Goal: Task Accomplishment & Management: Use online tool/utility

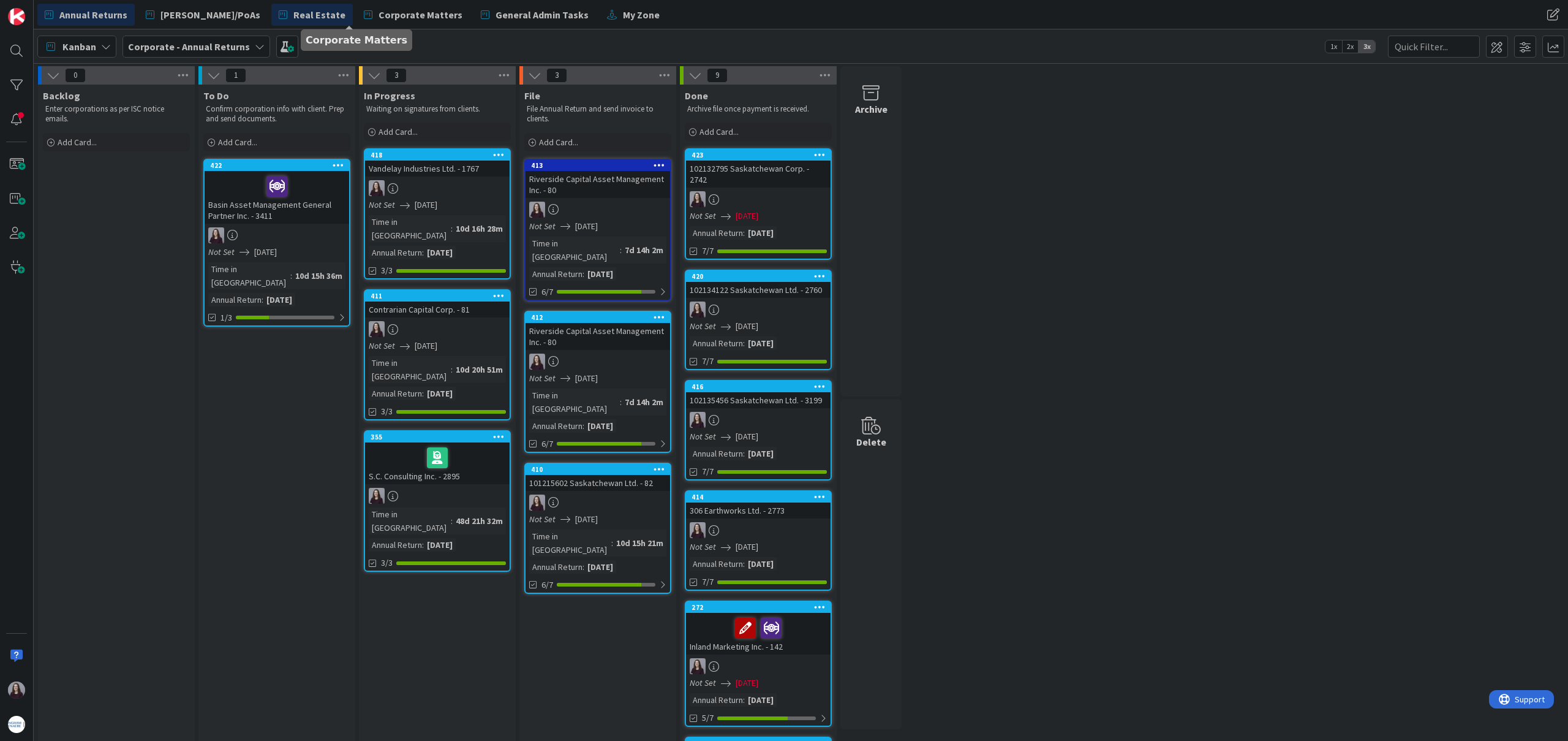
click at [293, 14] on span "Real Estate" at bounding box center [319, 14] width 52 height 14
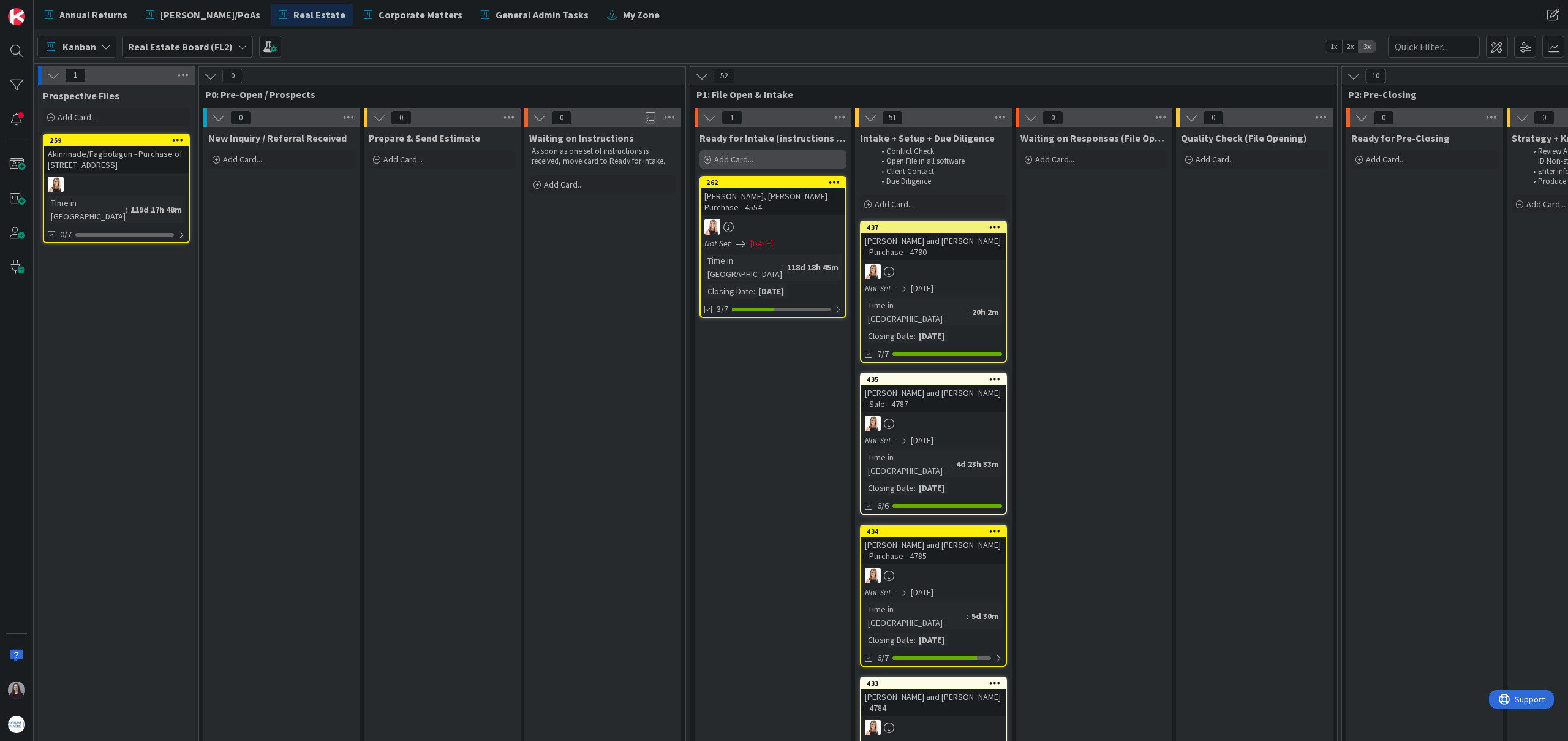
click at [767, 159] on div "Add Card..." at bounding box center [772, 159] width 147 height 18
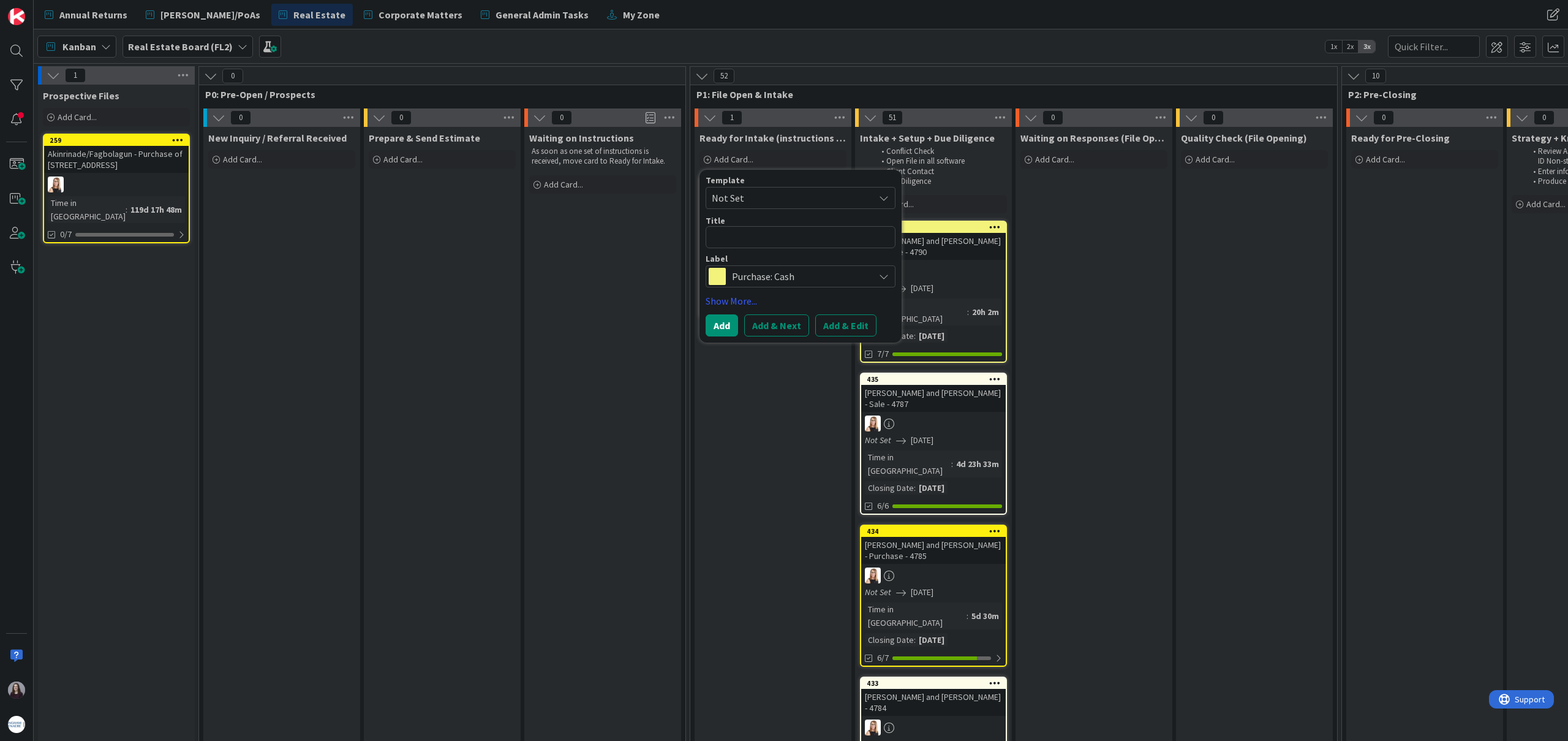
click at [844, 195] on span "Not Set" at bounding box center [788, 198] width 153 height 16
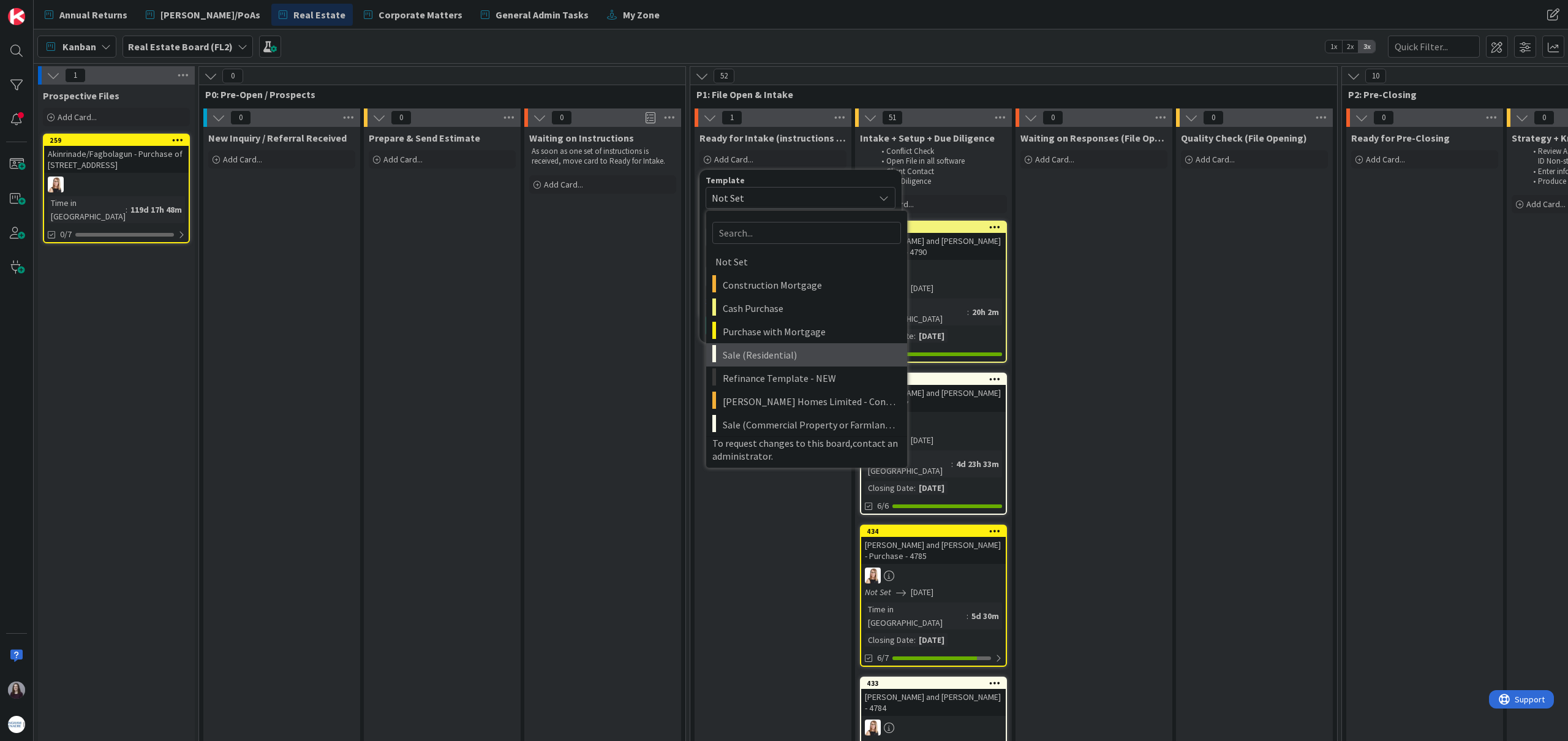
click at [810, 356] on span "Sale (Residential)" at bounding box center [810, 355] width 175 height 16
type textarea "x"
type textarea "Sale (Residential)"
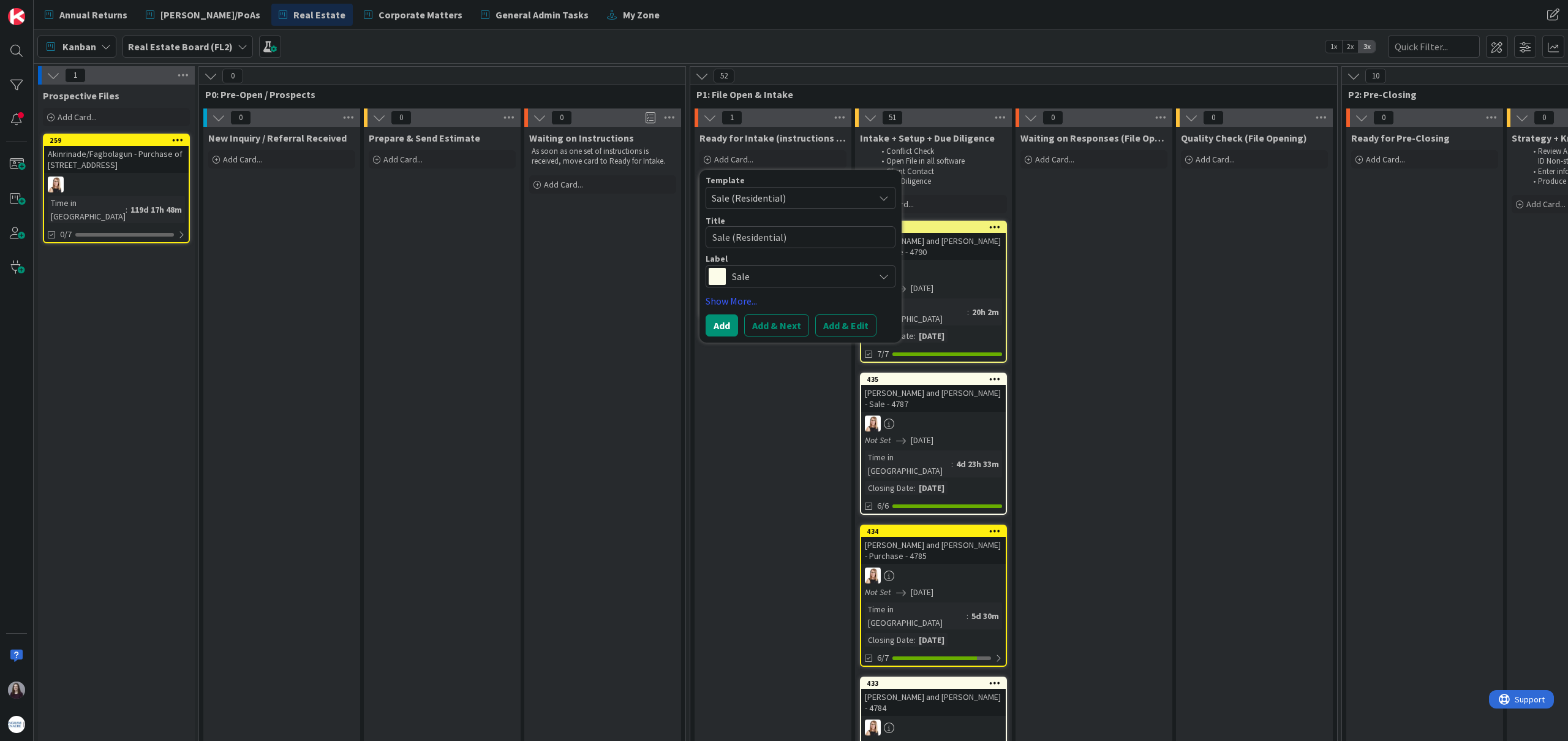
click at [841, 332] on button "Add & Edit" at bounding box center [846, 325] width 62 height 22
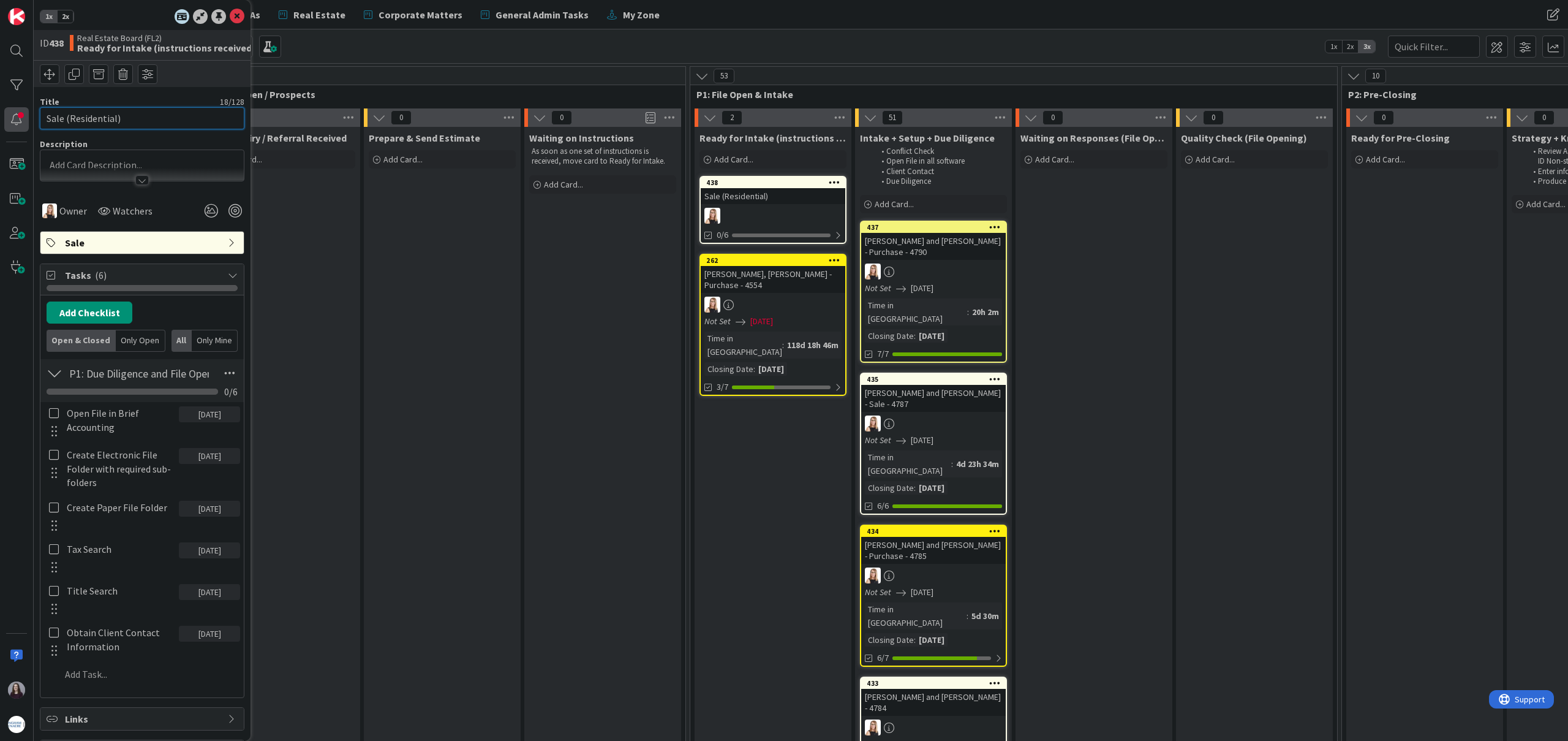
drag, startPoint x: 80, startPoint y: 116, endPoint x: 20, endPoint y: 109, distance: 60.4
click at [19, 109] on div "1x 2x ID 438 Real Estate Board (FL2) Ready for Intake (instructions received) T…" at bounding box center [17, 370] width 34 height 741
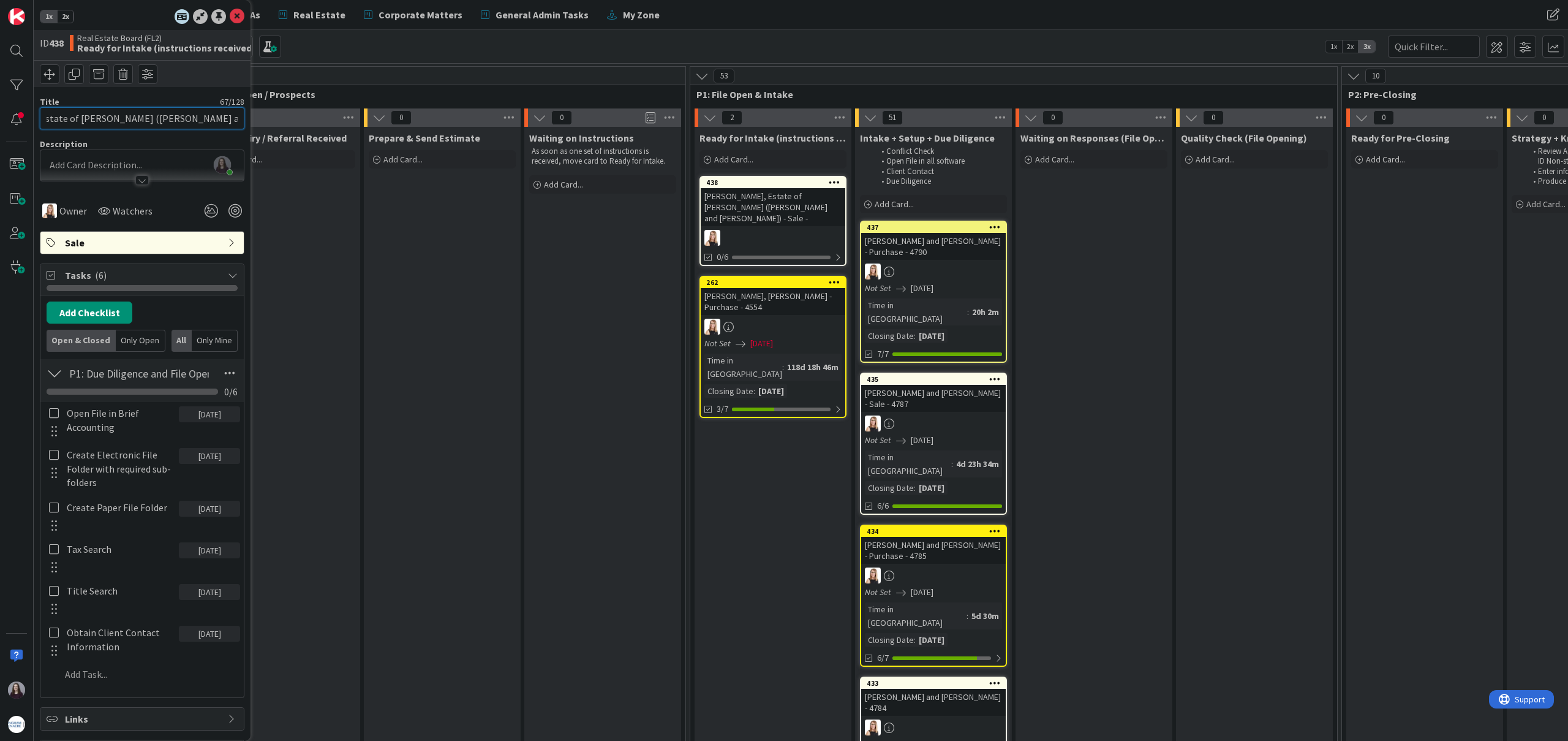
scroll to position [0, 89]
type input "[PERSON_NAME], Estate of [PERSON_NAME] ([PERSON_NAME] and [PERSON_NAME]) - Sale…"
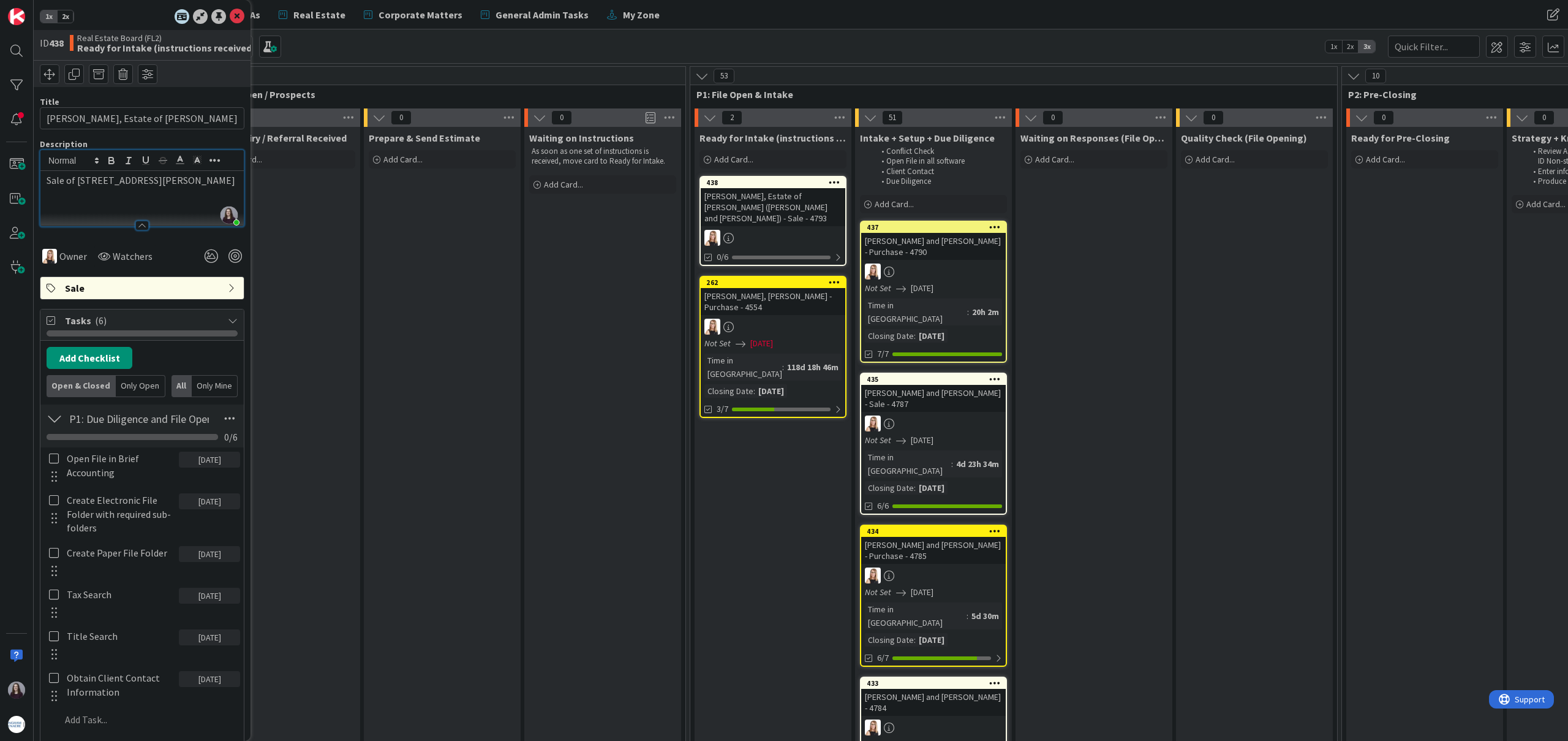
click at [48, 452] on div at bounding box center [54, 467] width 16 height 38
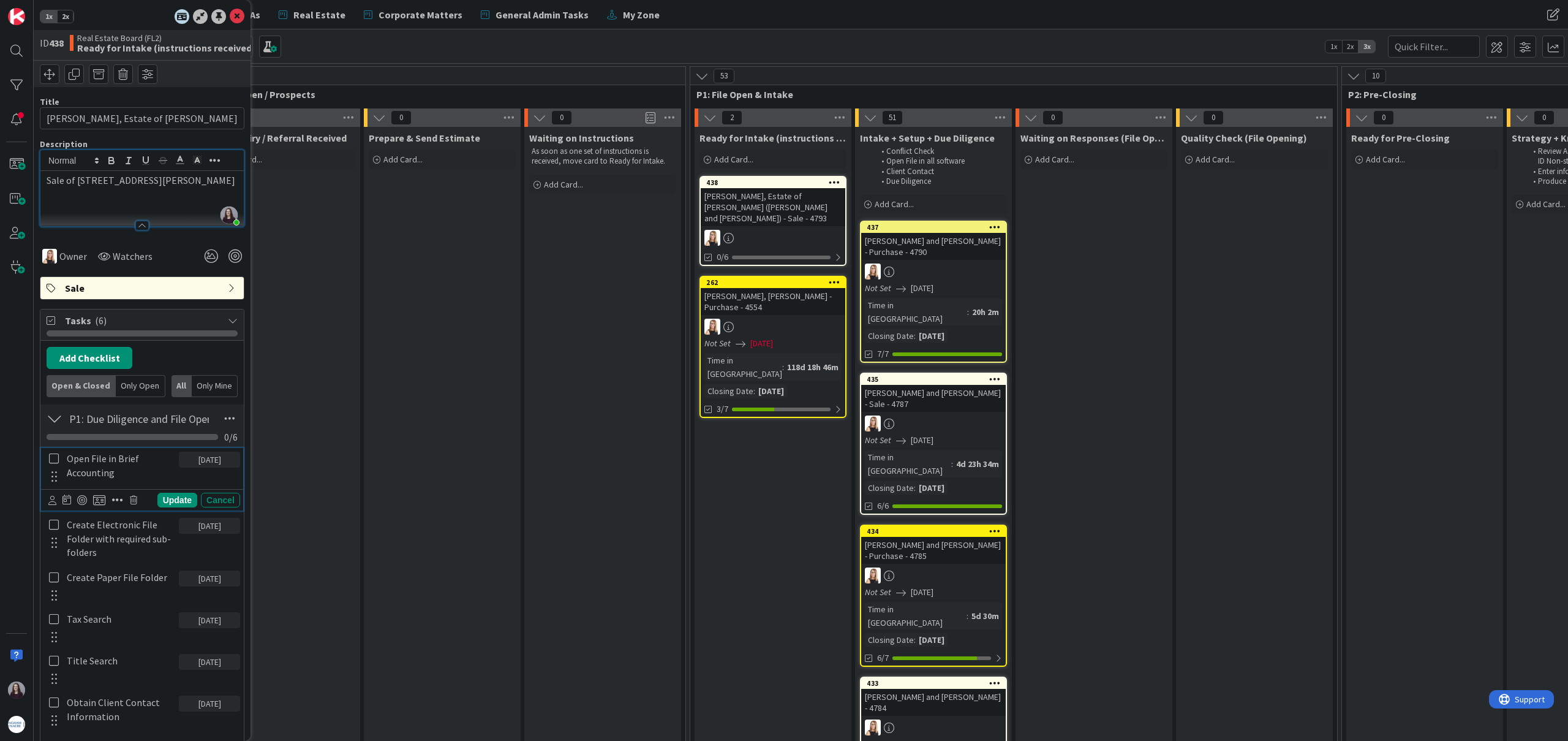
click at [53, 461] on icon at bounding box center [54, 458] width 10 height 11
click at [54, 511] on icon at bounding box center [54, 511] width 10 height 11
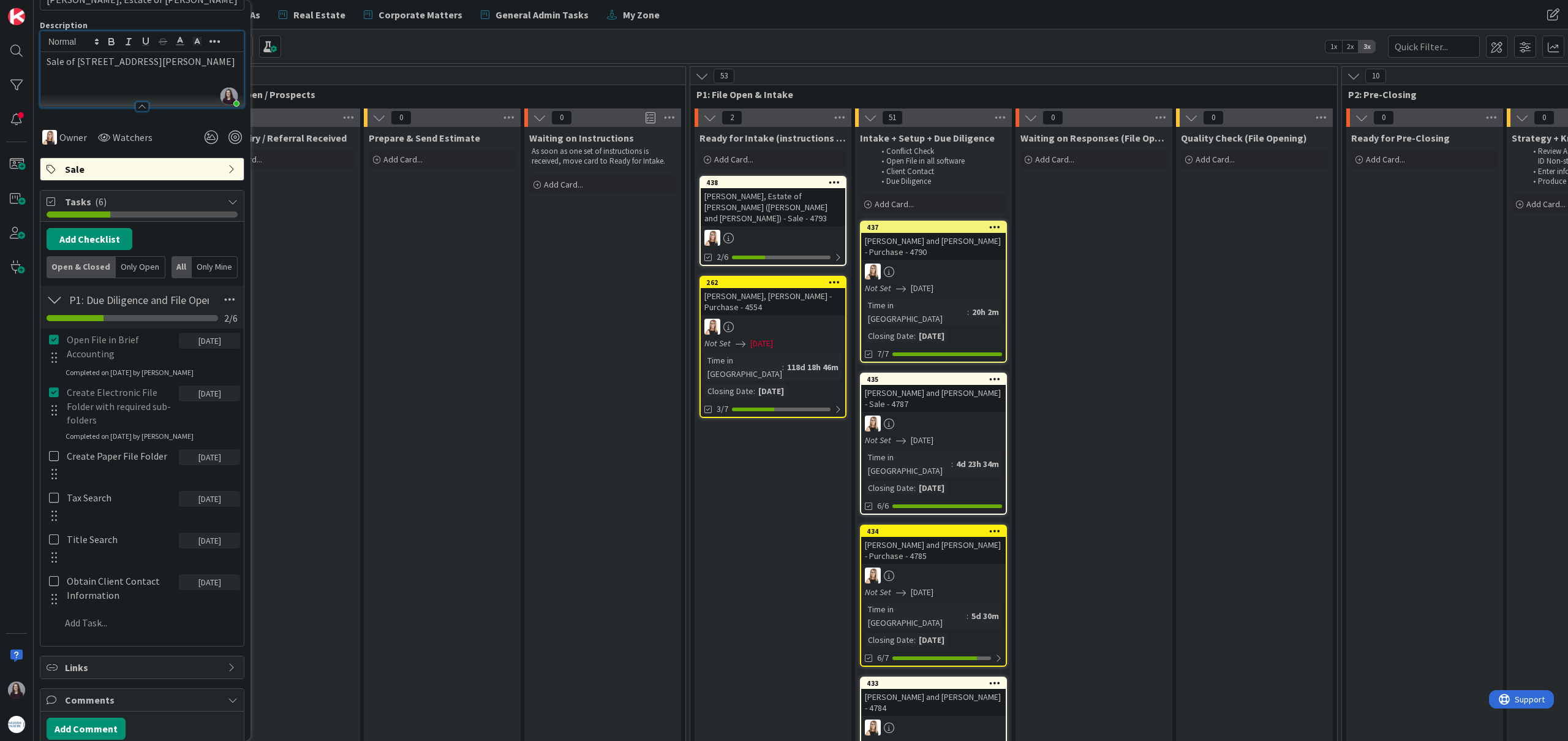
scroll to position [121, 0]
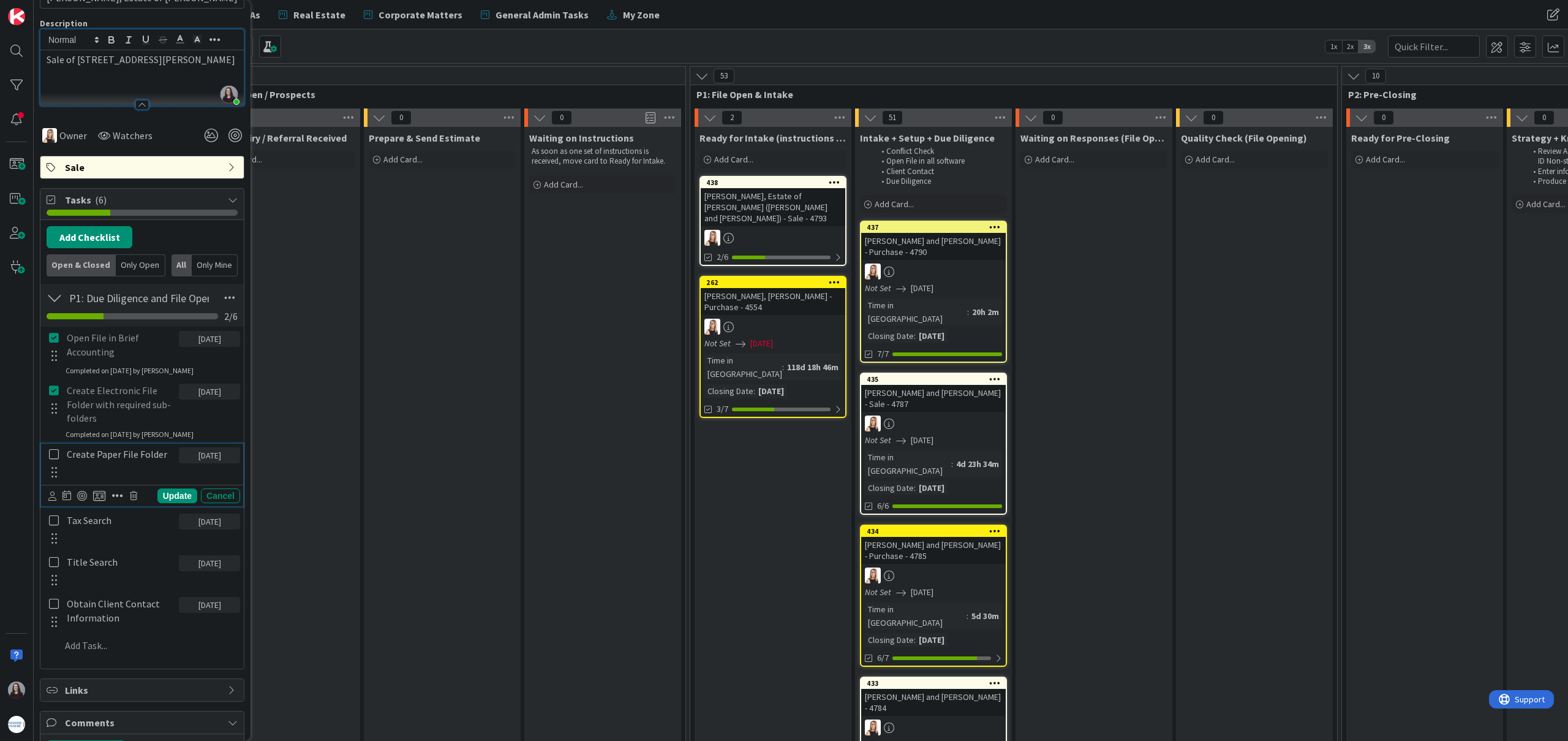
click at [52, 452] on icon at bounding box center [54, 453] width 10 height 11
click at [52, 507] on icon at bounding box center [54, 506] width 10 height 11
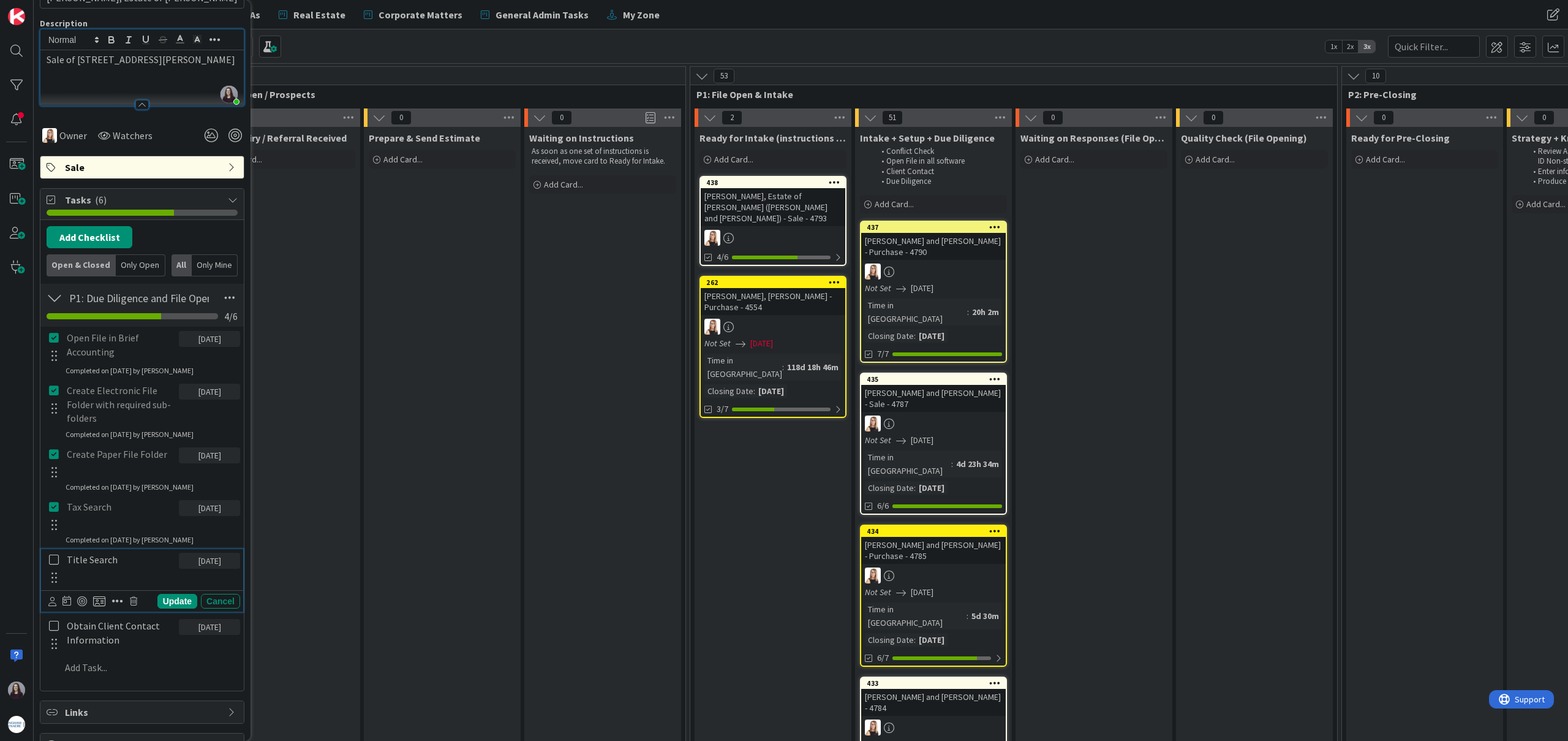
click at [52, 556] on icon at bounding box center [54, 559] width 10 height 11
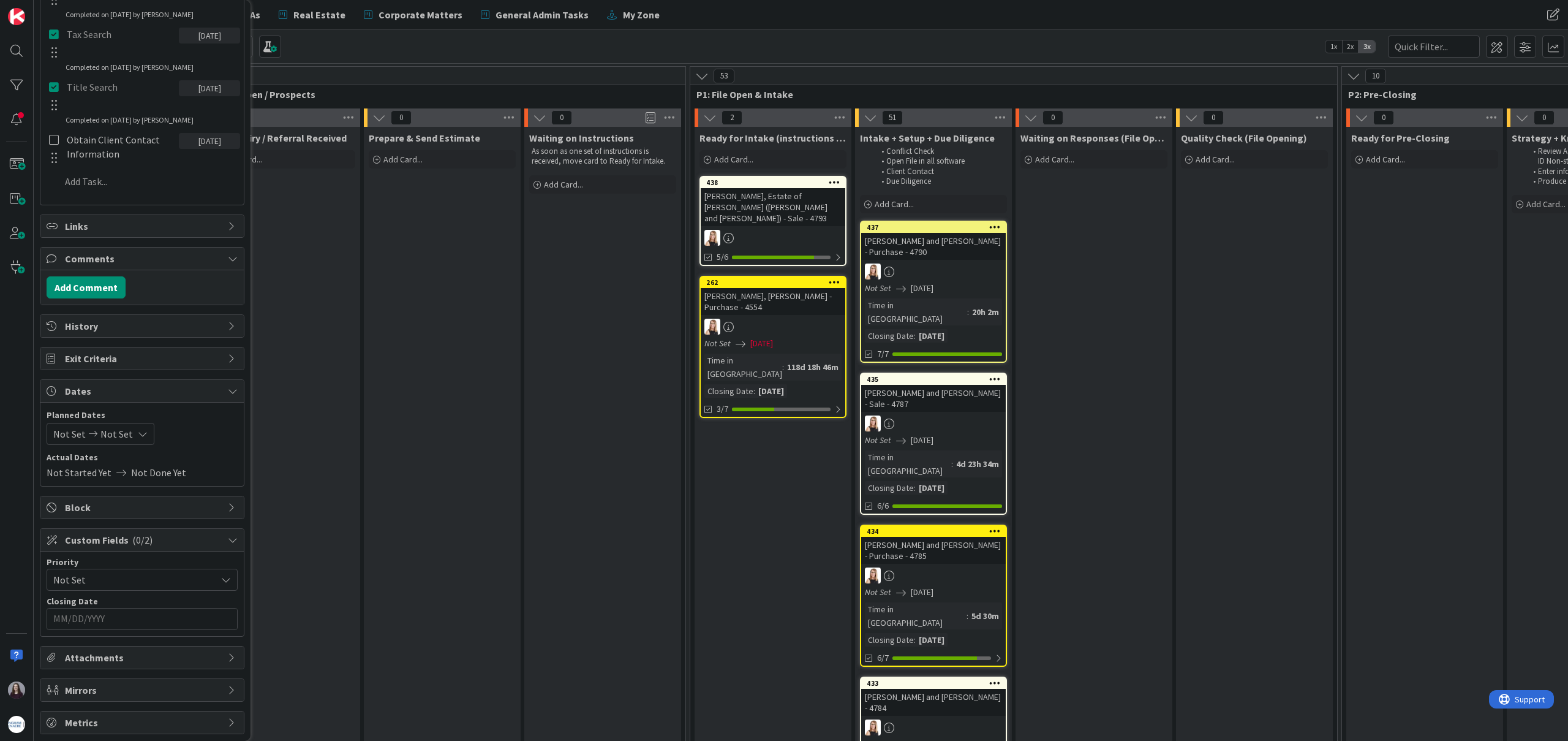
scroll to position [596, 0]
click at [130, 431] on div "Not Set Not Set" at bounding box center [100, 431] width 108 height 22
click at [192, 564] on td "17" at bounding box center [192, 561] width 24 height 23
type input "[DATE]"
click at [192, 564] on td "17" at bounding box center [192, 561] width 24 height 23
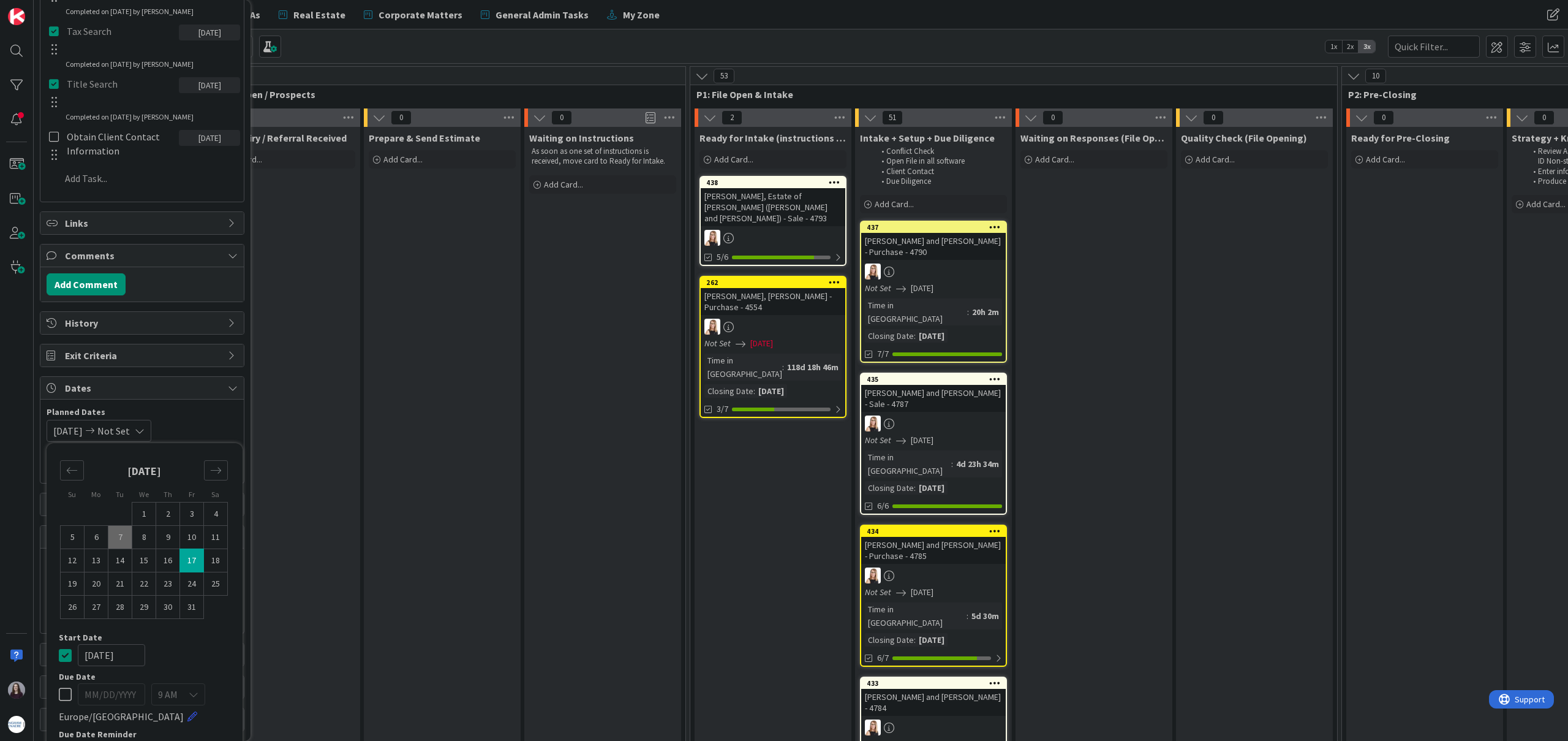
type input "[DATE]"
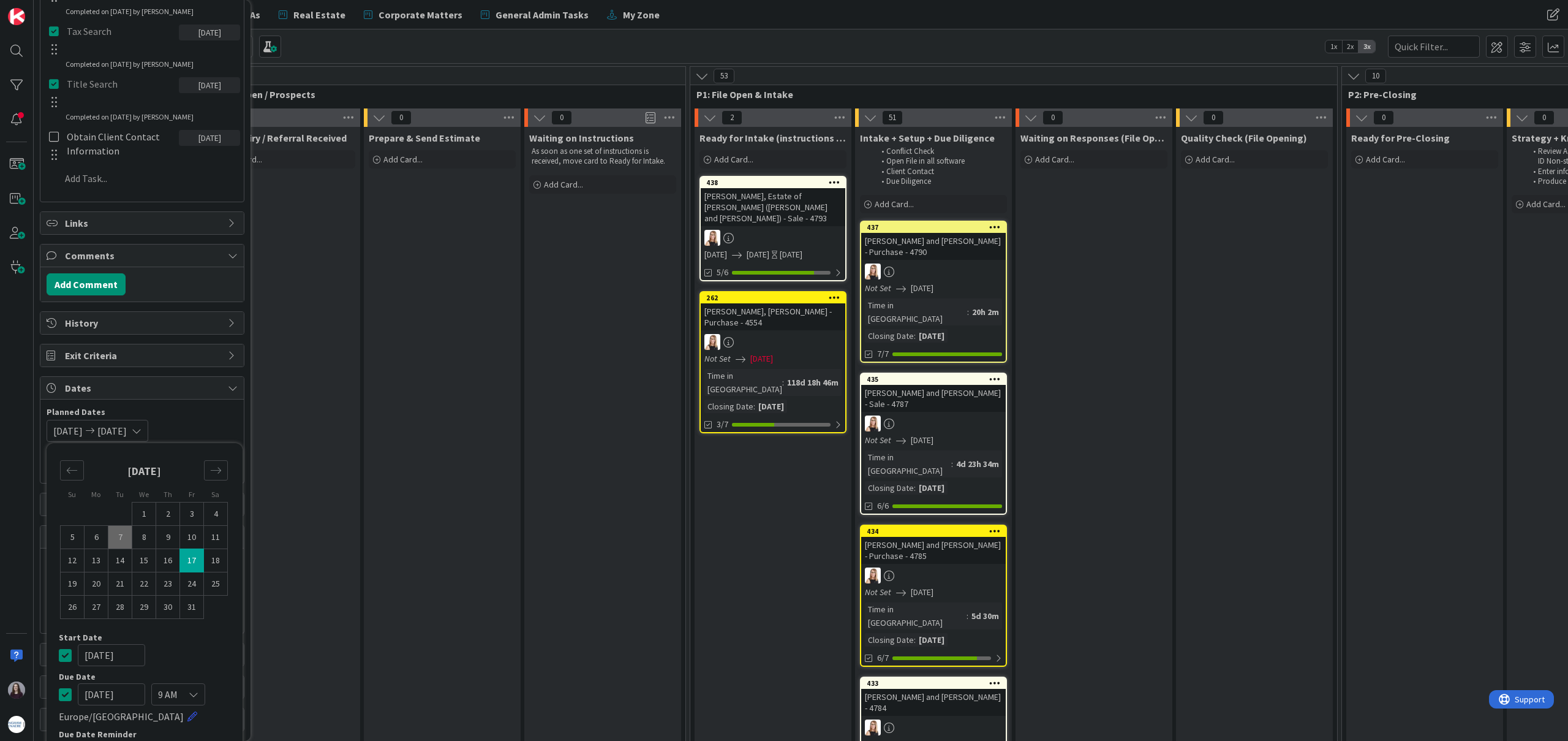
click at [69, 653] on icon at bounding box center [65, 655] width 13 height 14
click at [205, 423] on div "Not Set [DATE] Su Mo Tu We Th Fr Sa [DATE] 1 2 3 4 5 6 7 8 9 10 11 12 13 14 15 …" at bounding box center [142, 431] width 191 height 22
click at [167, 615] on input "MM/DD/YYYY" at bounding box center [142, 616] width 177 height 21
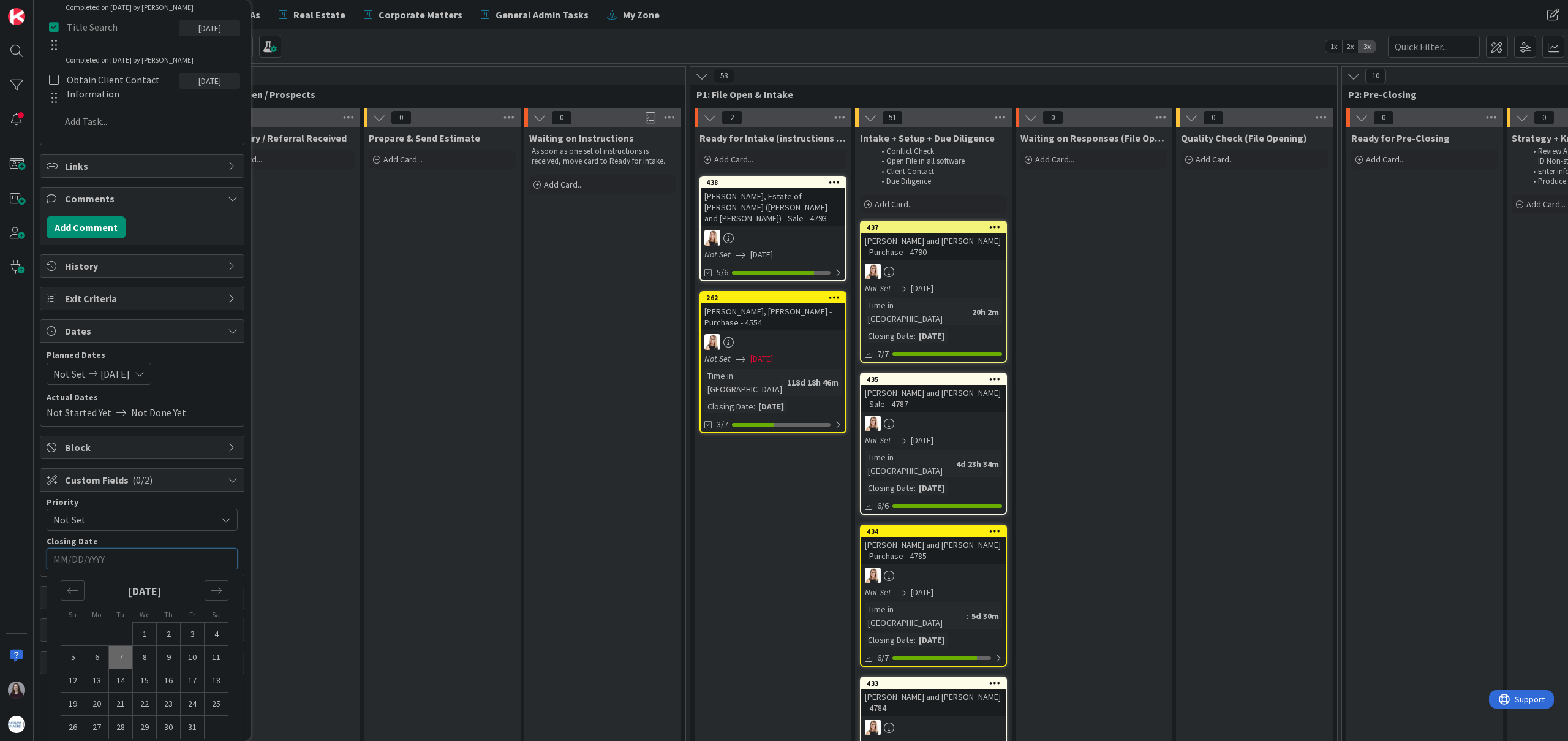
scroll to position [666, 0]
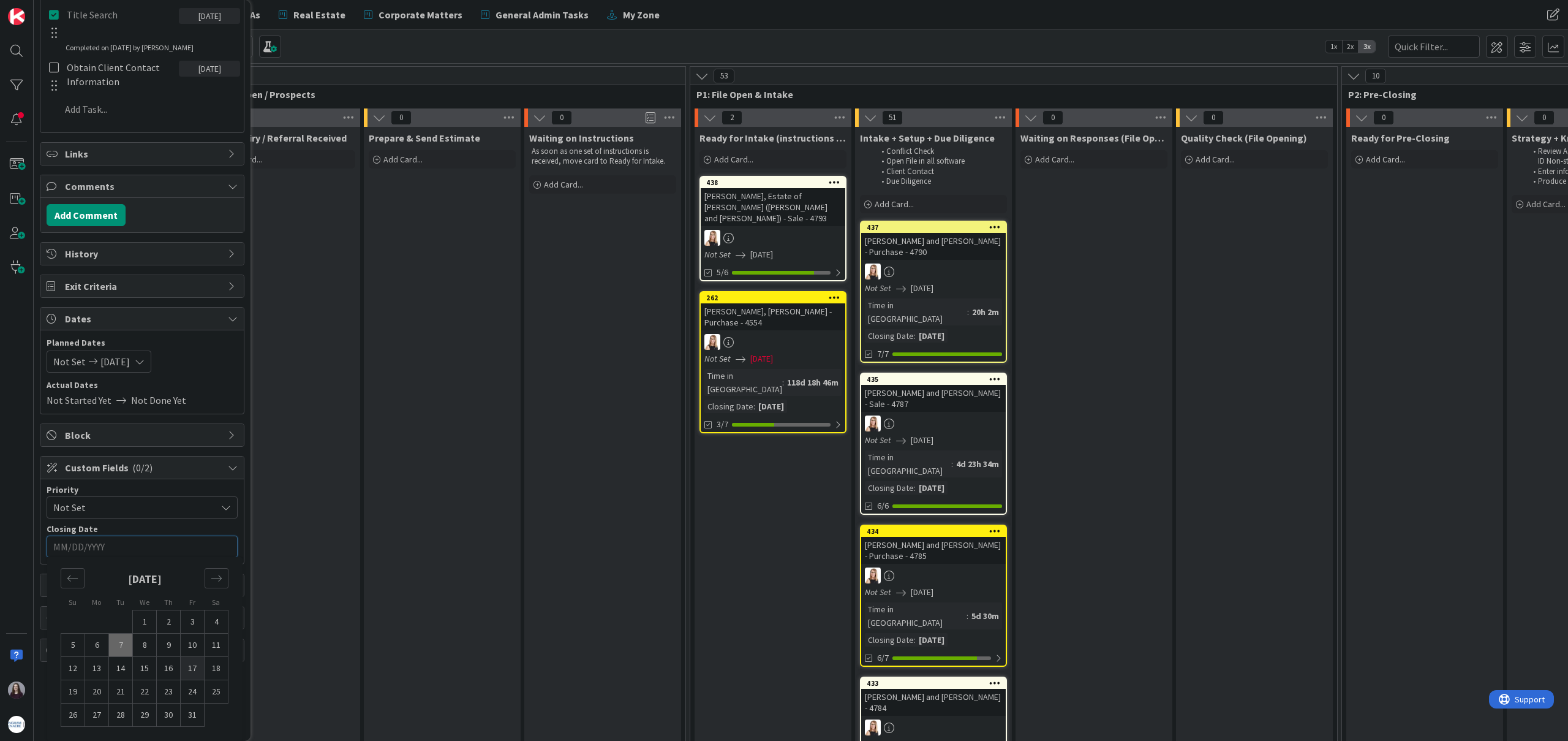
click at [193, 665] on td "17" at bounding box center [193, 669] width 24 height 23
type input "[DATE]"
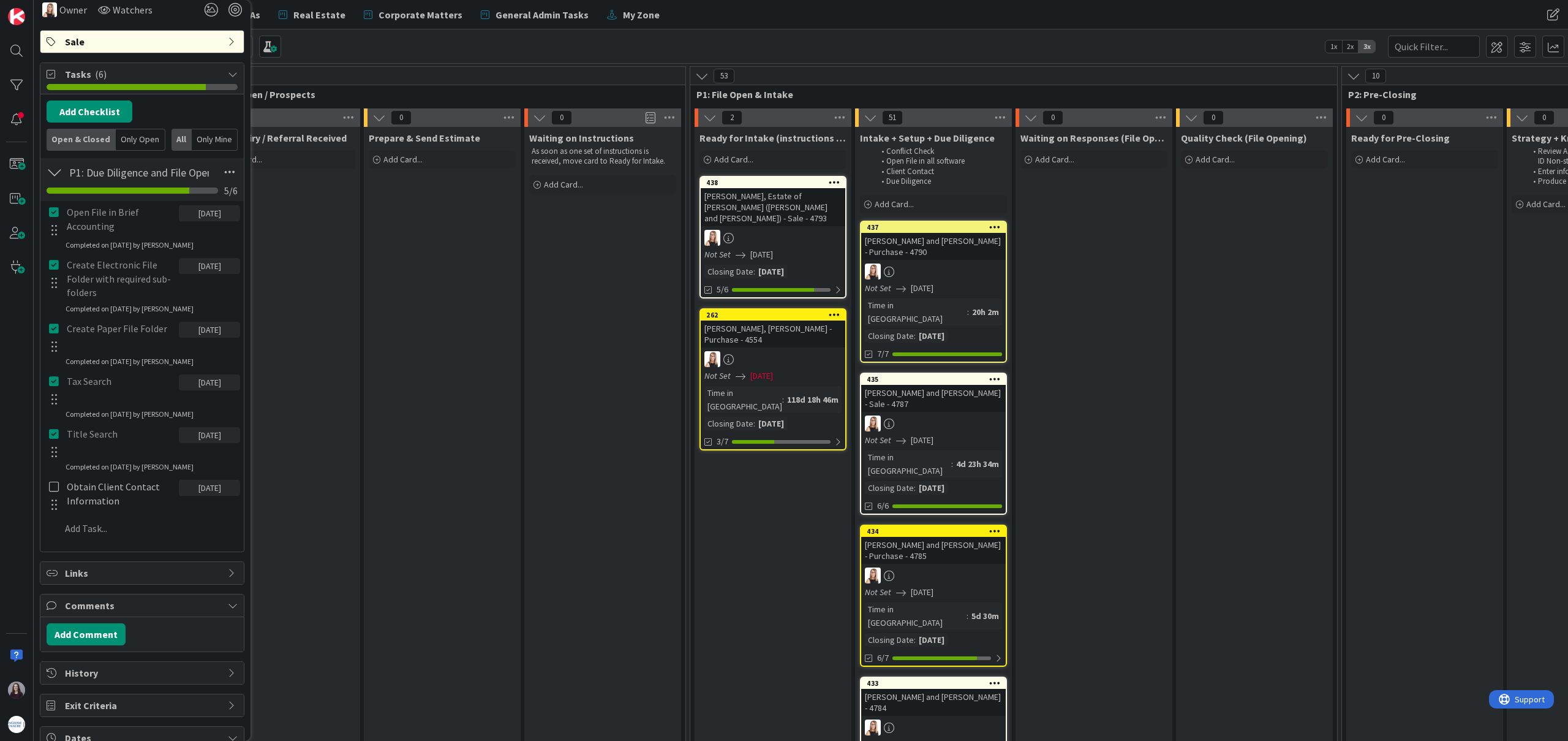
scroll to position [0, 0]
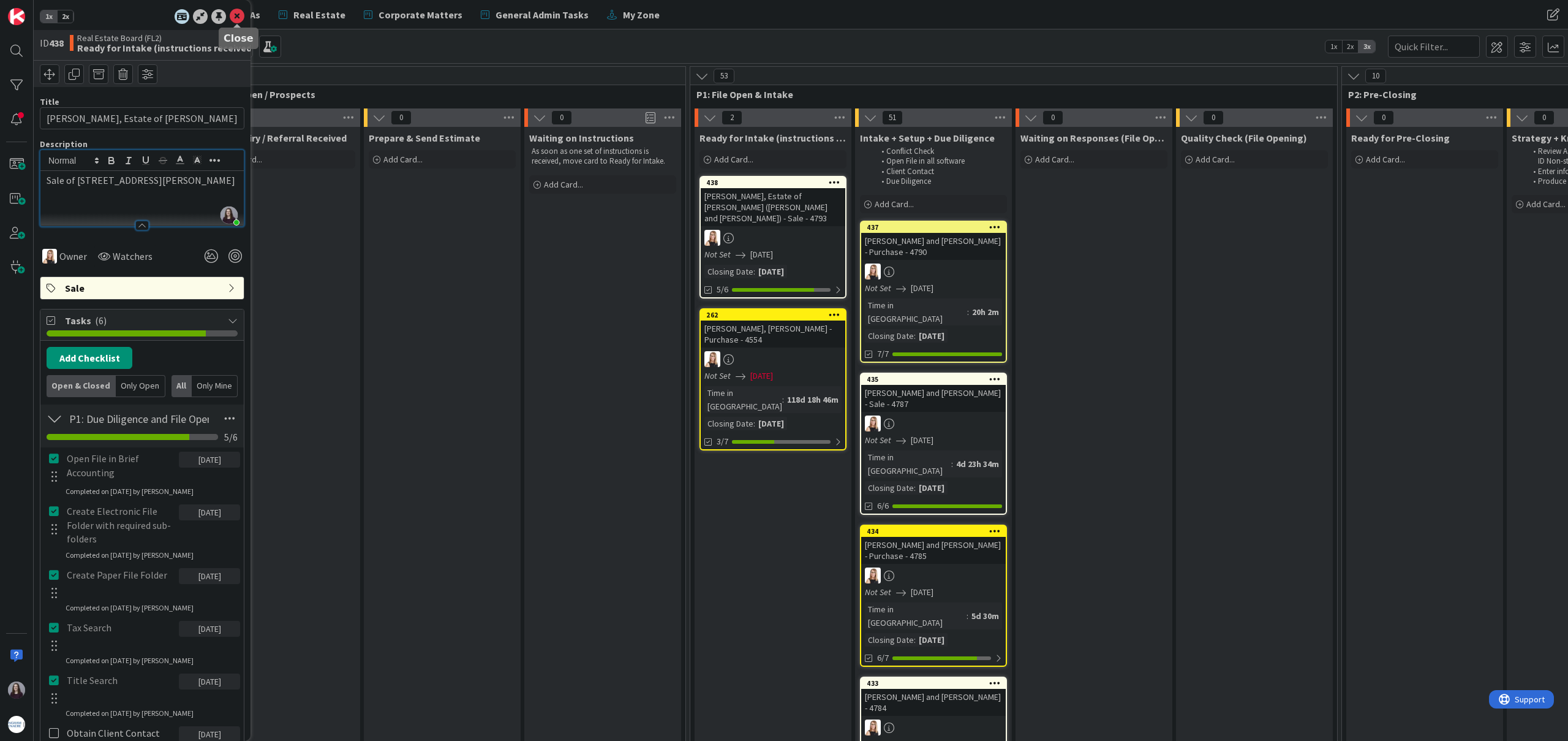
click at [233, 12] on icon at bounding box center [237, 17] width 14 height 14
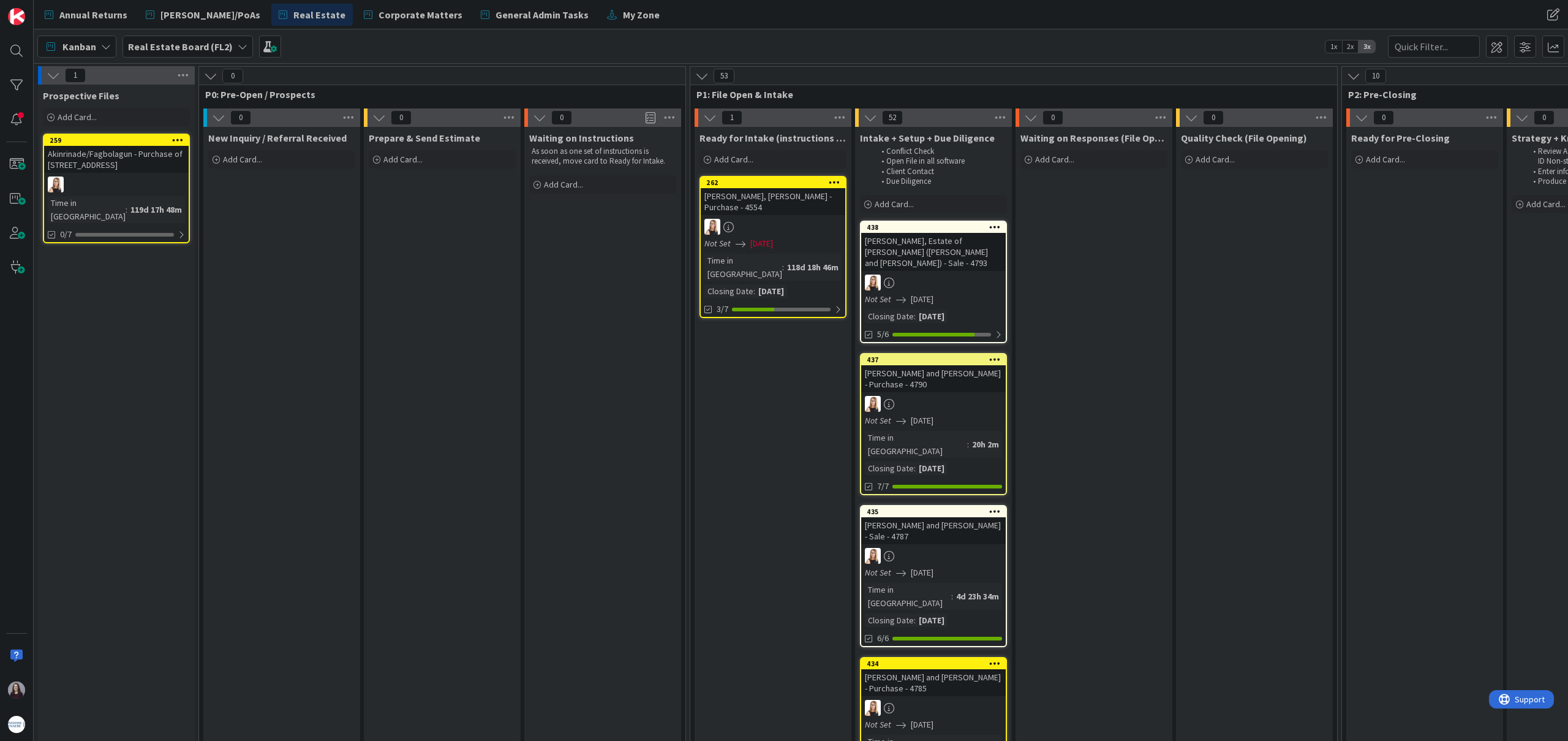
drag, startPoint x: 741, startPoint y: 183, endPoint x: 838, endPoint y: 7, distance: 201.0
click at [1000, 330] on div at bounding box center [998, 335] width 7 height 10
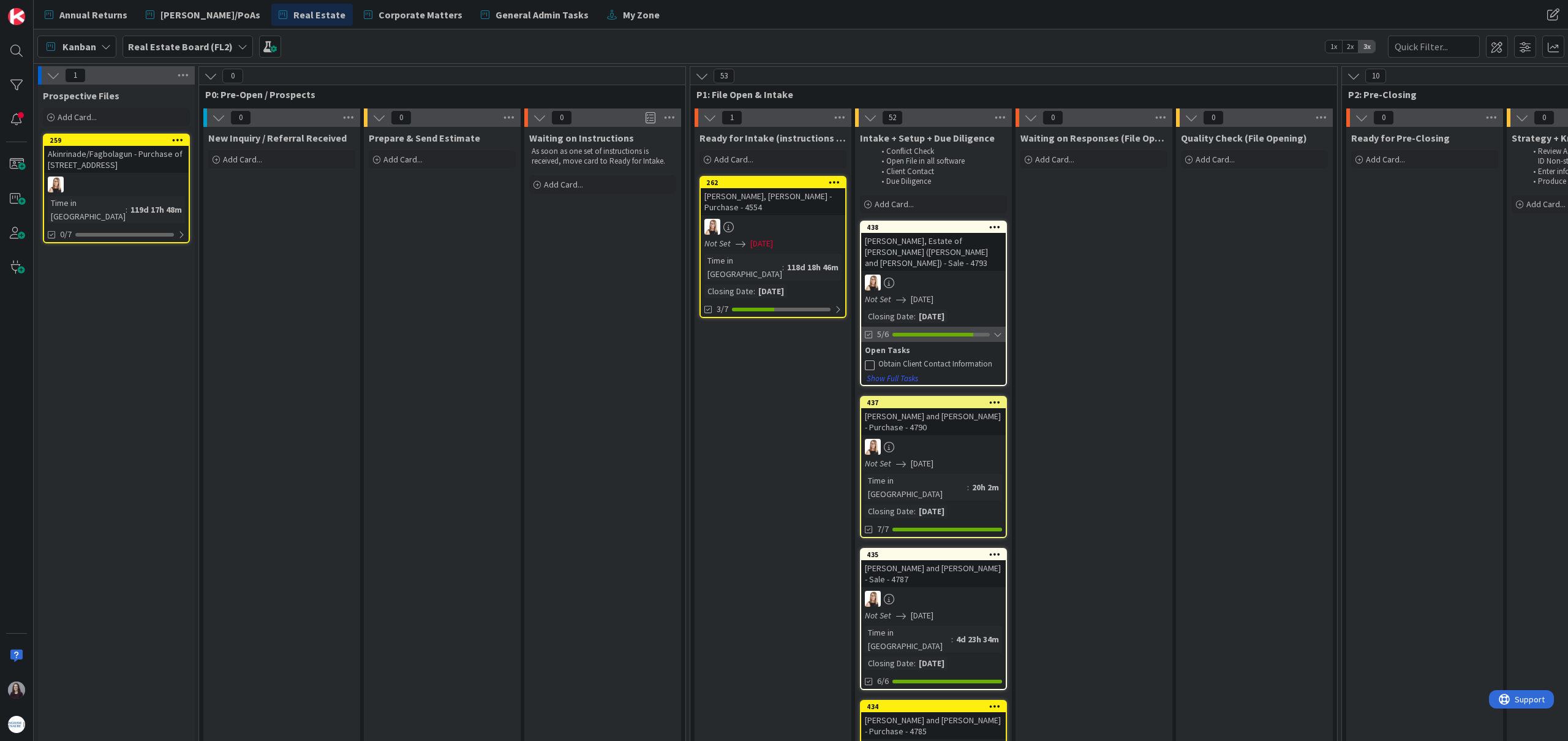
click at [1000, 330] on div at bounding box center [998, 335] width 9 height 10
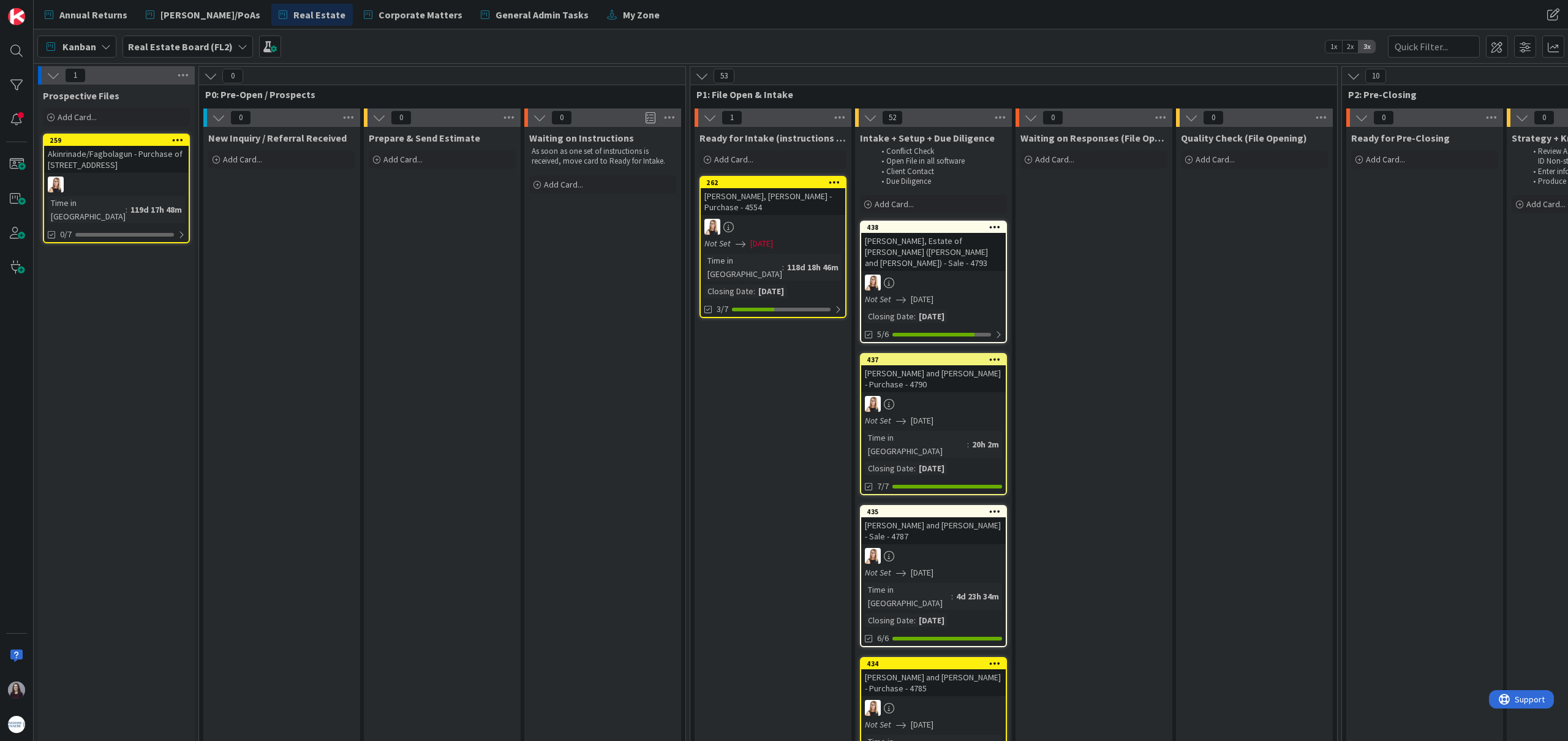
click at [991, 293] on div "Not Set [DATE]" at bounding box center [935, 299] width 141 height 13
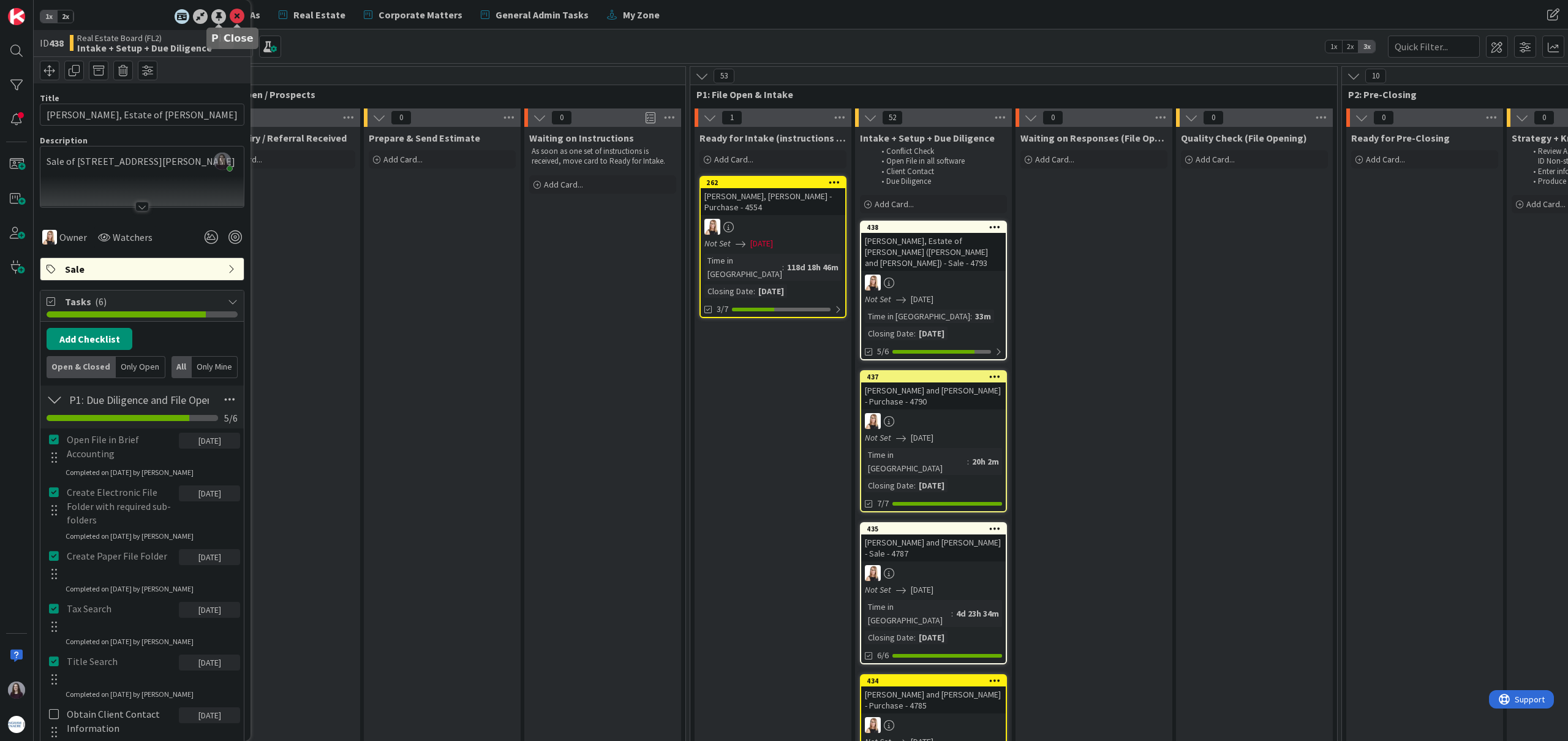
click at [233, 14] on icon at bounding box center [237, 17] width 14 height 14
